Goal: Navigation & Orientation: Find specific page/section

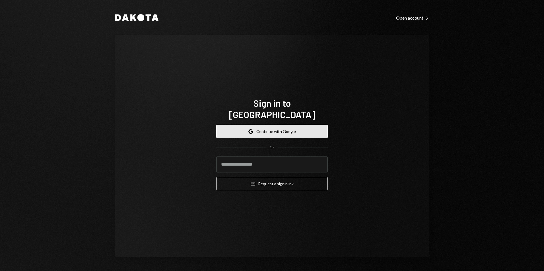
click at [281, 126] on button "Google Continue with Google" at bounding box center [272, 131] width 112 height 13
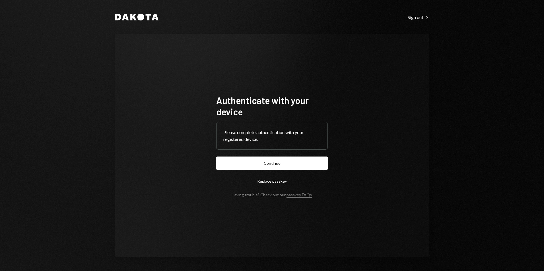
click at [270, 158] on button "Continue" at bounding box center [272, 163] width 112 height 13
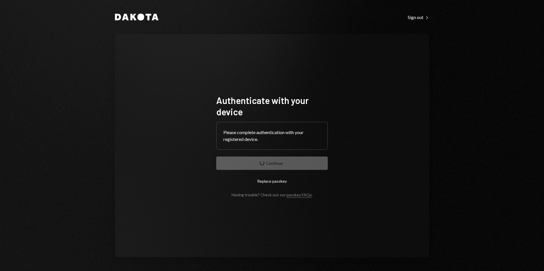
drag, startPoint x: 270, startPoint y: 167, endPoint x: 189, endPoint y: 83, distance: 116.9
click at [270, 166] on form "Authenticate with your device Please complete authentication with your register…" at bounding box center [272, 146] width 112 height 103
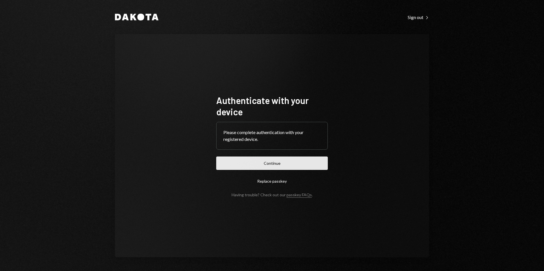
click at [292, 154] on form "Authenticate with your device Please complete authentication with your register…" at bounding box center [272, 146] width 112 height 103
click at [292, 159] on button "Continue" at bounding box center [272, 163] width 112 height 13
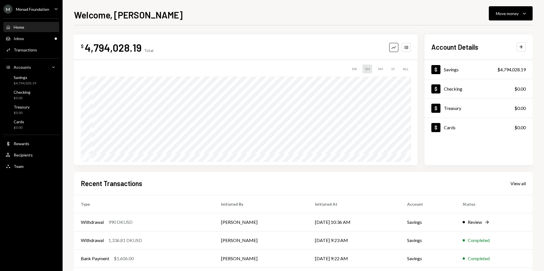
click at [41, 13] on div "M Monad Foundation" at bounding box center [26, 9] width 46 height 9
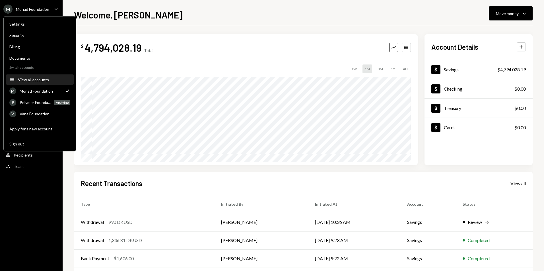
click at [38, 80] on div "View all accounts" at bounding box center [44, 79] width 52 height 5
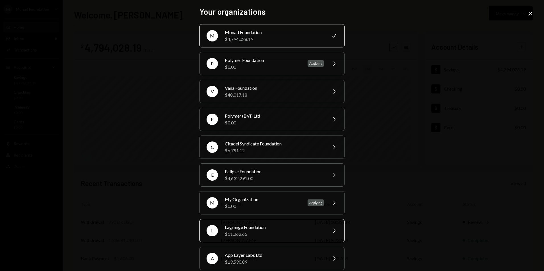
scroll to position [8, 0]
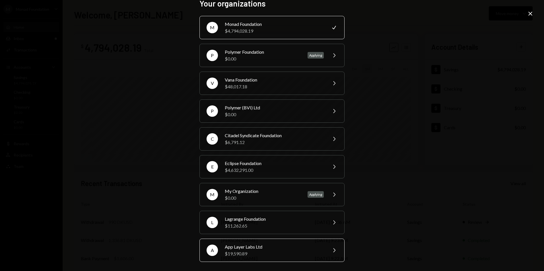
click at [262, 249] on div "App Layer Labs Ltd" at bounding box center [274, 247] width 99 height 7
